Goal: Information Seeking & Learning: Learn about a topic

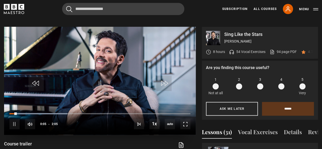
scroll to position [246, 0]
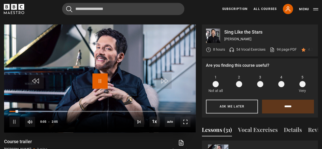
click at [100, 75] on span "Video Player" at bounding box center [99, 80] width 15 height 15
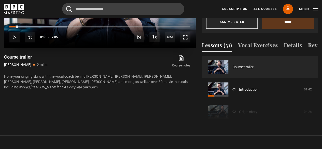
scroll to position [331, 0]
click at [250, 41] on button "Vocal Exercises" at bounding box center [258, 46] width 40 height 11
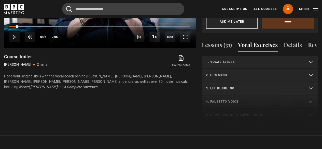
click at [217, 62] on p "1. Vocal slides" at bounding box center [254, 62] width 96 height 5
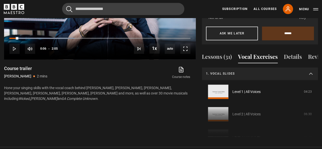
scroll to position [319, 0]
click at [207, 53] on button "Lessons (31)" at bounding box center [217, 58] width 30 height 11
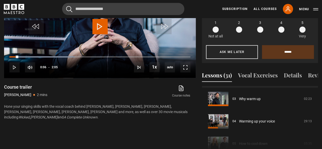
scroll to position [71, 0]
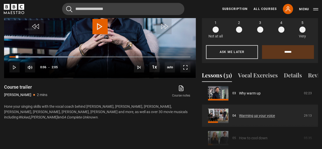
click at [239, 115] on link "Warming up your voice" at bounding box center [257, 115] width 36 height 5
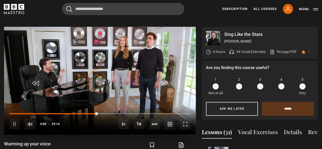
scroll to position [67, 0]
click at [186, 123] on div "10s Skip Back 10 seconds Pause 10s Skip Forward 10 seconds Loaded : 0.00% 14:15…" at bounding box center [100, 120] width 192 height 28
click at [182, 119] on span "Video Player" at bounding box center [185, 124] width 10 height 10
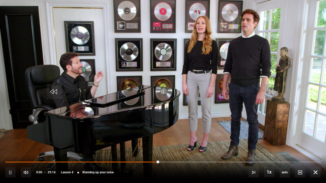
click at [18, 149] on div "10s Skip Back 10 seconds Pause 10s Skip Forward 10 seconds Loaded : 48.75% 24:3…" at bounding box center [163, 169] width 326 height 28
click at [14, 149] on div "10s Skip Back 10 seconds Pause 10s Skip Forward 10 seconds Loaded : 49.60% 24:3…" at bounding box center [163, 169] width 326 height 28
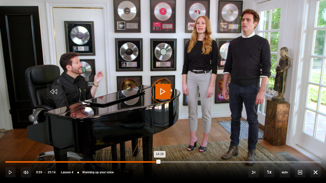
click at [16, 149] on div "00:59" at bounding box center [16, 162] width 1 height 2
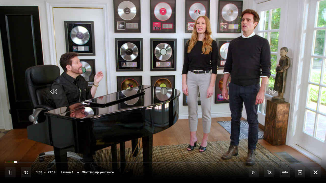
click at [129, 102] on video "Video Player" at bounding box center [163, 91] width 326 height 183
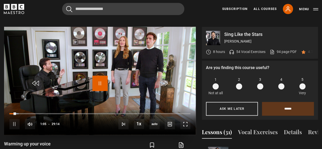
click at [98, 76] on span "Video Player" at bounding box center [99, 83] width 15 height 15
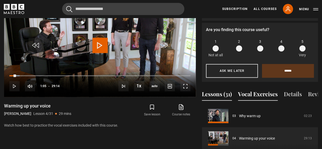
click at [253, 93] on button "Vocal Exercises" at bounding box center [258, 95] width 40 height 11
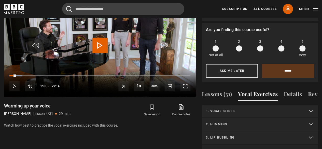
click at [232, 113] on p "1. Vocal slides" at bounding box center [254, 111] width 96 height 5
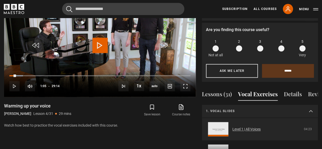
click at [233, 127] on link "Level 1 | All Voices" at bounding box center [247, 129] width 28 height 5
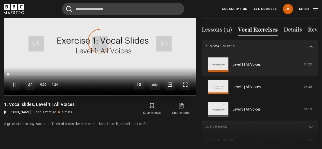
scroll to position [283, 0]
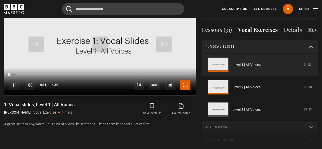
click at [184, 80] on span "Video Player" at bounding box center [185, 85] width 10 height 10
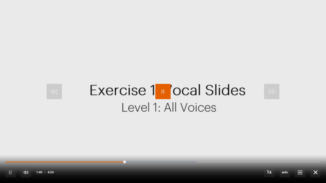
click at [165, 91] on span "Video Player" at bounding box center [162, 91] width 15 height 15
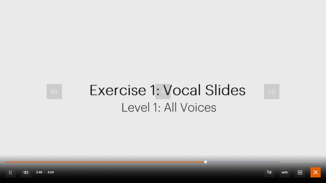
click at [312, 149] on span "Video Player" at bounding box center [315, 173] width 10 height 10
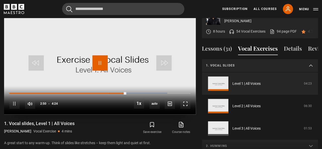
click at [99, 56] on span "Video Player" at bounding box center [99, 62] width 15 height 15
click at [100, 55] on span "Video Player" at bounding box center [99, 62] width 15 height 15
click at [180, 99] on span "Video Player" at bounding box center [185, 104] width 10 height 10
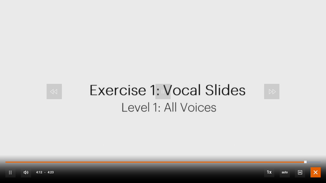
click at [317, 149] on span "Video Player" at bounding box center [315, 173] width 10 height 10
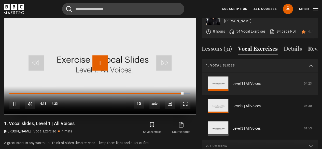
click at [104, 56] on span "Video Player" at bounding box center [99, 62] width 15 height 15
click at [261, 66] on p "1. Vocal slides" at bounding box center [254, 65] width 96 height 5
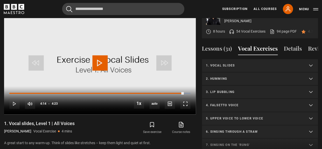
click at [240, 77] on p "2. Humming" at bounding box center [254, 78] width 96 height 5
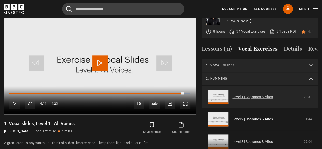
click at [233, 97] on link "Level 1 | Sopranos & Altos" at bounding box center [253, 96] width 40 height 5
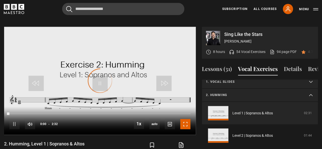
click at [184, 119] on span "Video Player" at bounding box center [185, 124] width 10 height 10
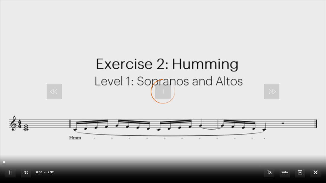
click at [184, 140] on video "Video Player" at bounding box center [163, 91] width 326 height 183
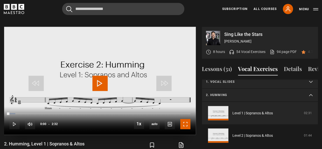
click at [184, 119] on span "Video Player" at bounding box center [185, 124] width 10 height 10
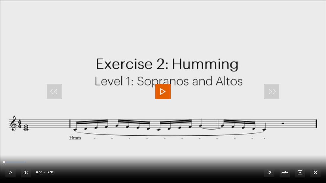
click at [160, 94] on span "Video Player" at bounding box center [162, 91] width 15 height 15
click at [17, 149] on div "10s Skip Back 10 seconds Pause 10s Skip Forward 10 seconds Loaded : 16.45% 0:04…" at bounding box center [163, 169] width 326 height 28
click at [25, 149] on div "Loaded : 26.32% 0:09 0:09" at bounding box center [162, 162] width 315 height 2
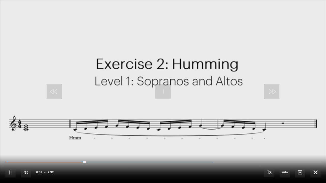
click at [43, 129] on video "Video Player" at bounding box center [163, 91] width 326 height 183
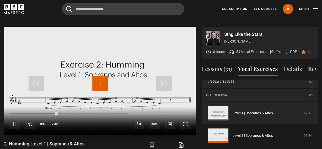
click at [98, 77] on span "Video Player" at bounding box center [99, 83] width 15 height 15
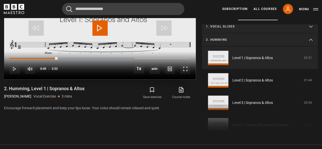
scroll to position [304, 0]
